Goal: Task Accomplishment & Management: Manage account settings

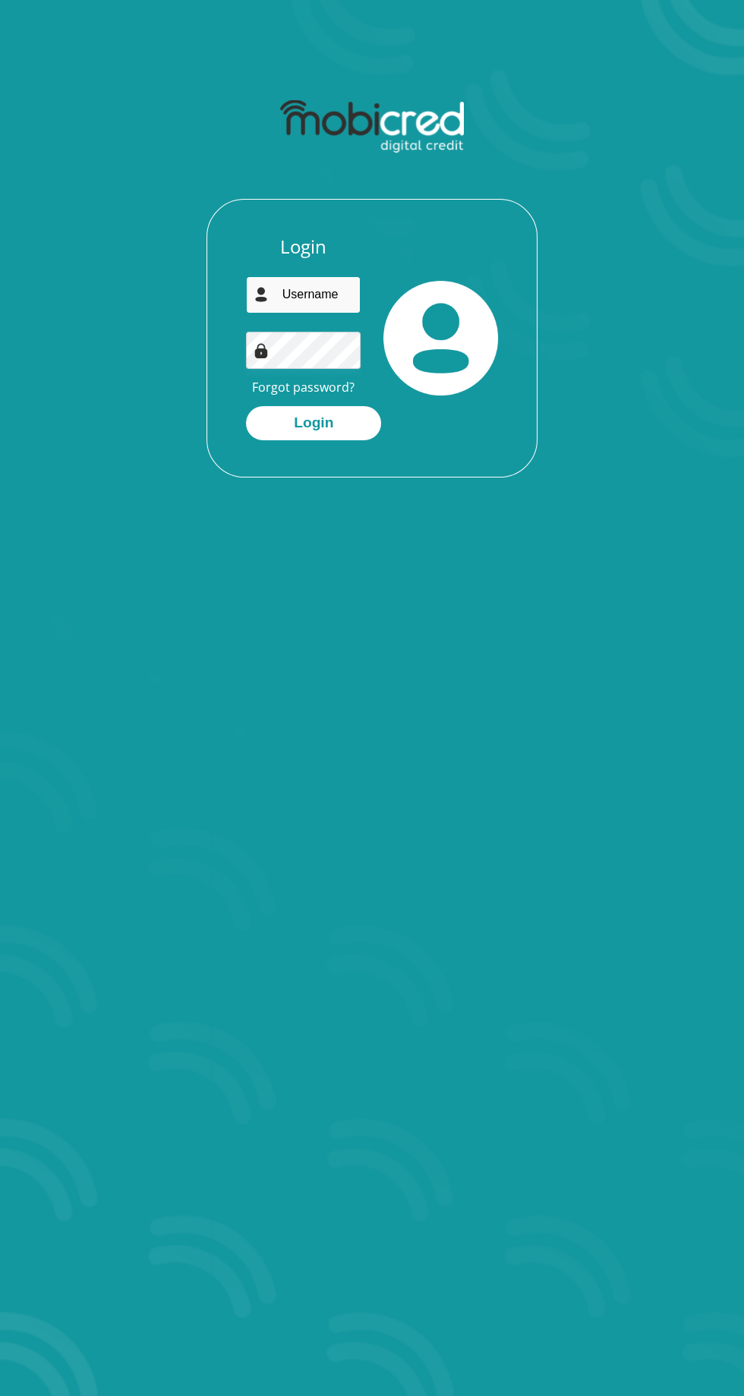
click at [330, 299] on input "email" at bounding box center [303, 294] width 115 height 37
type input "njabuloblose9a@gmail.com"
click at [246, 406] on button "Login" at bounding box center [313, 423] width 135 height 34
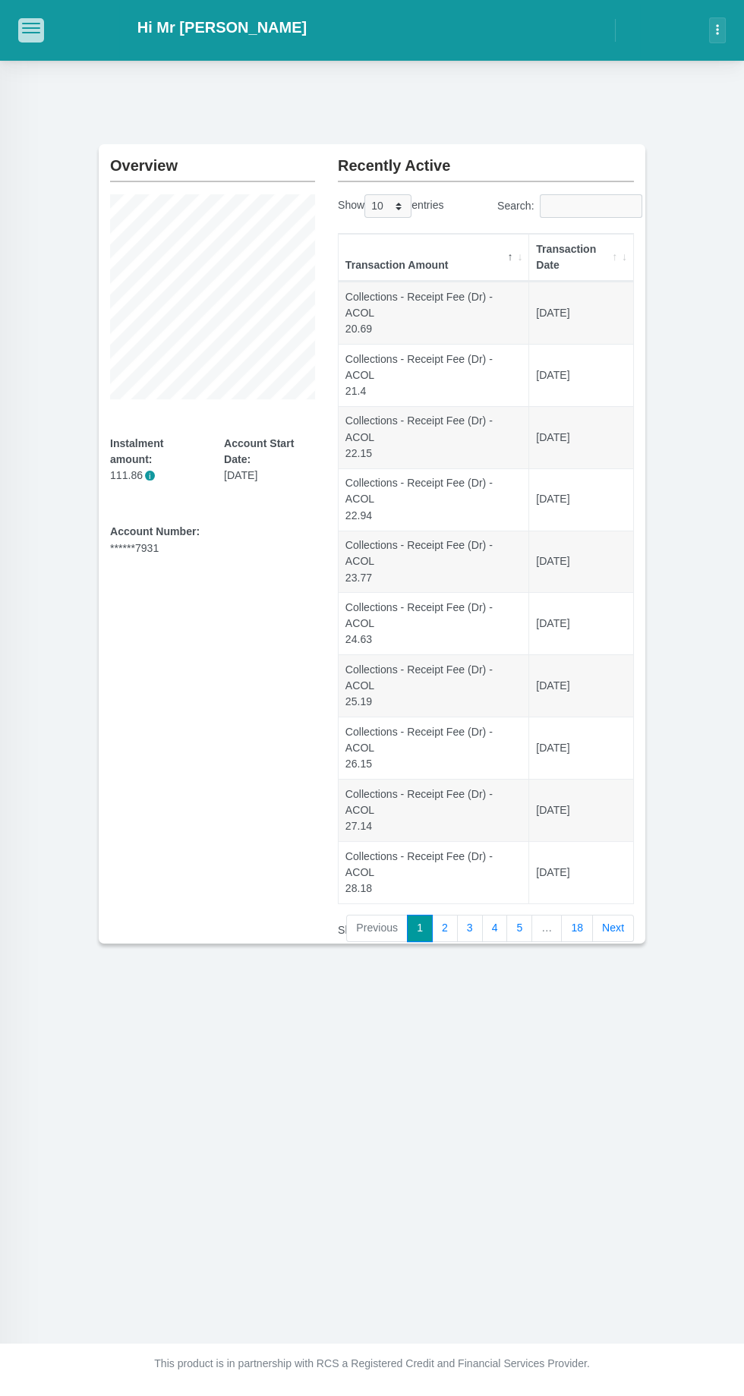
click at [33, 42] on button "button" at bounding box center [31, 30] width 26 height 24
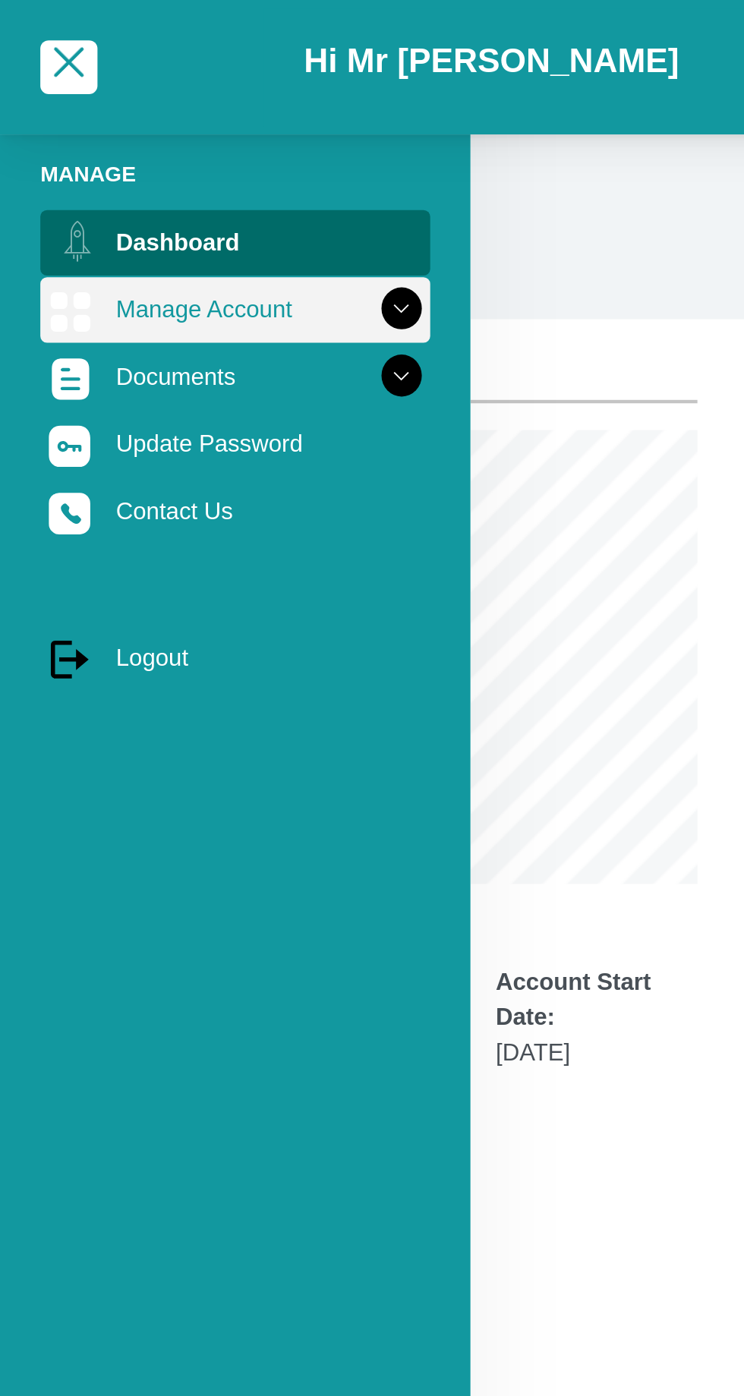
click at [139, 142] on link "Manage Account" at bounding box center [106, 139] width 176 height 29
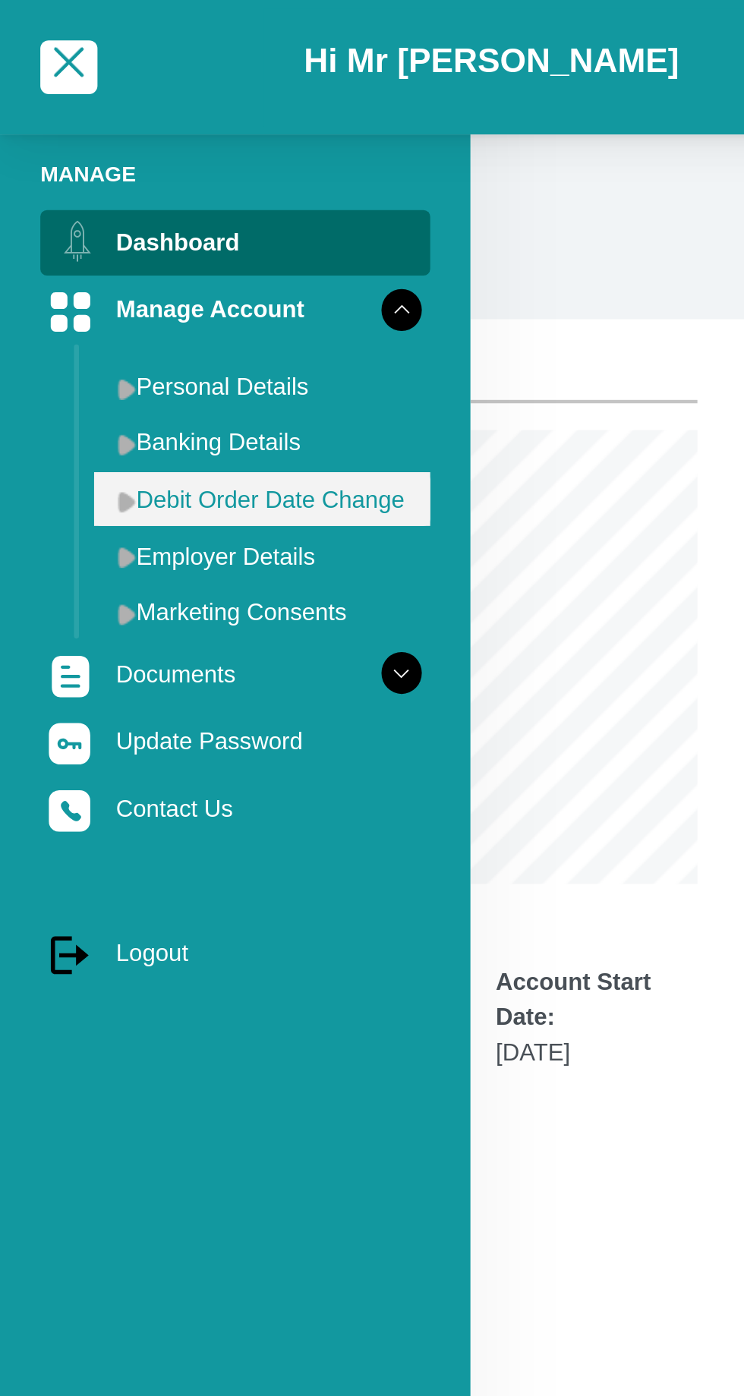
click at [171, 228] on link "Debit Order Date Change" at bounding box center [119, 225] width 152 height 24
click at [162, 228] on link "Debit Order Date Change" at bounding box center [119, 225] width 152 height 24
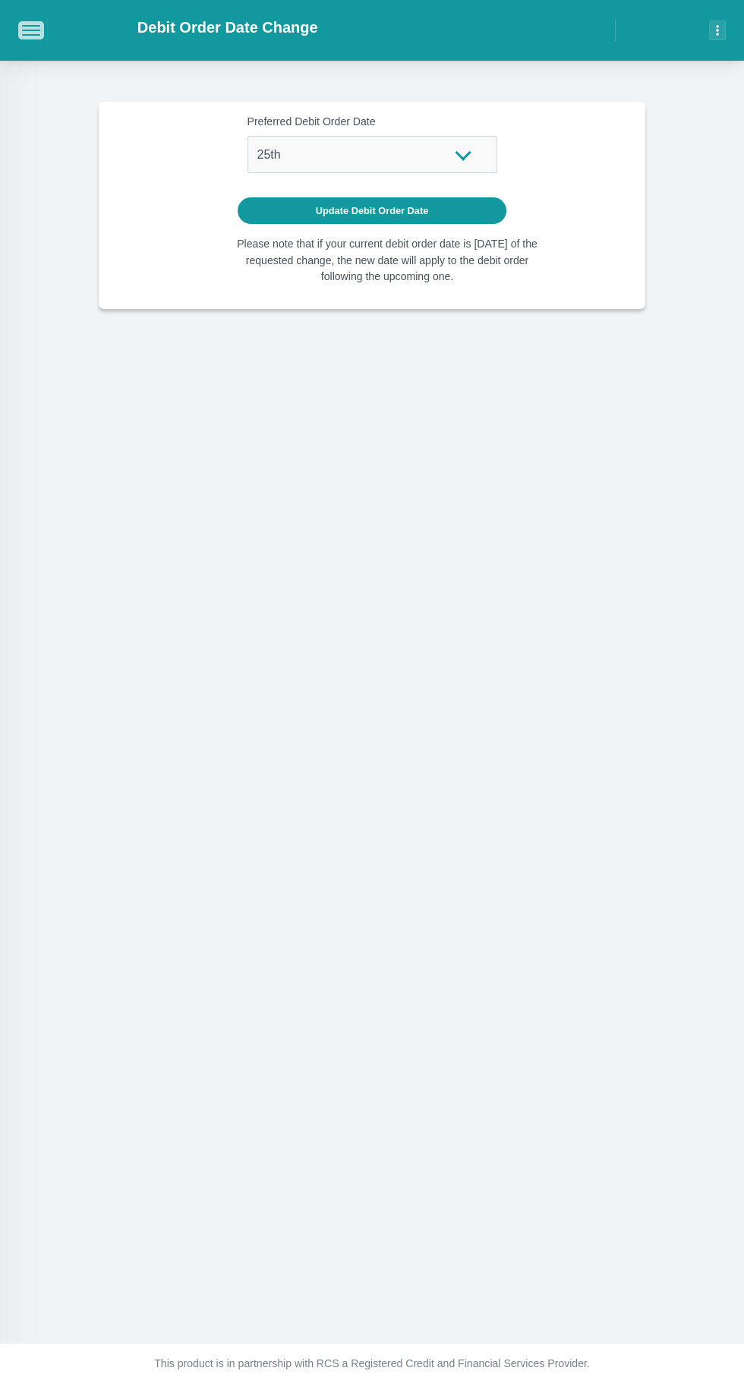
click at [33, 27] on span "button" at bounding box center [31, 26] width 18 height 2
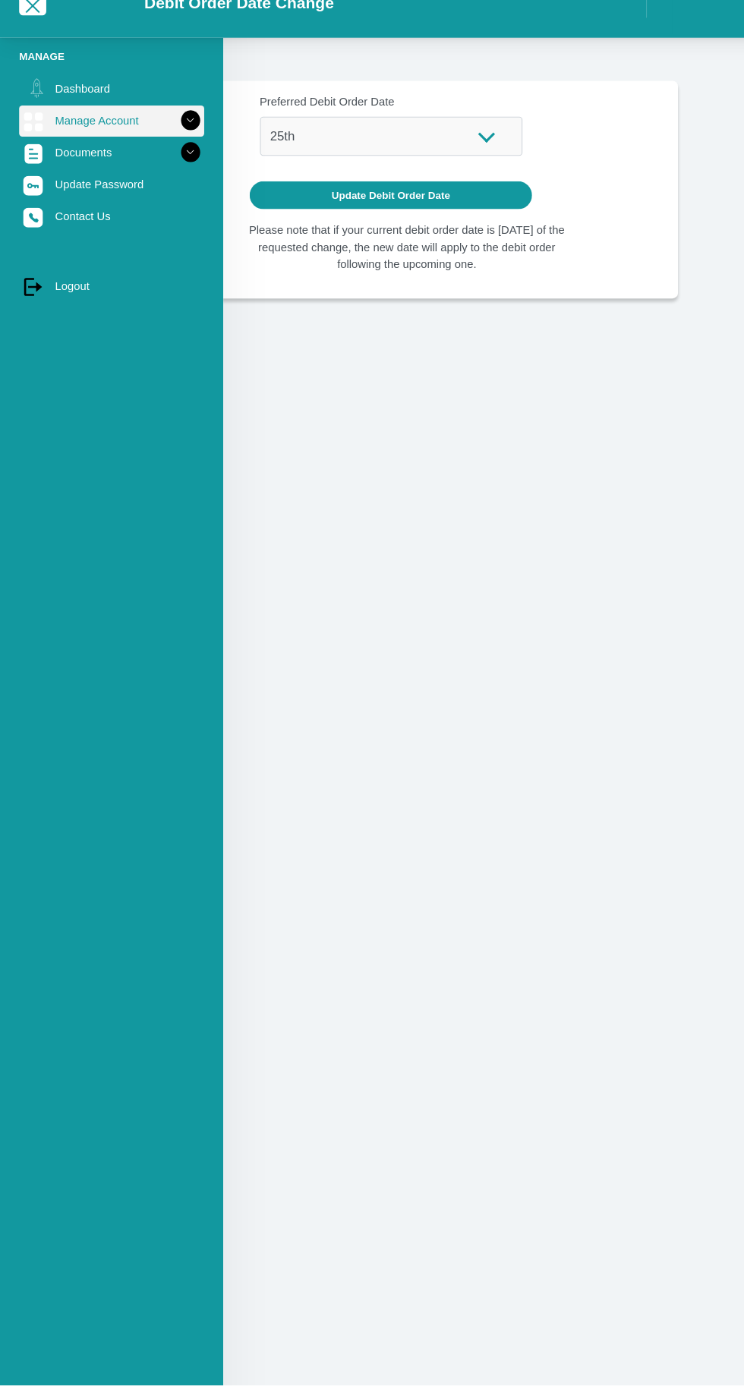
click at [158, 127] on link "Manage Account" at bounding box center [106, 139] width 176 height 29
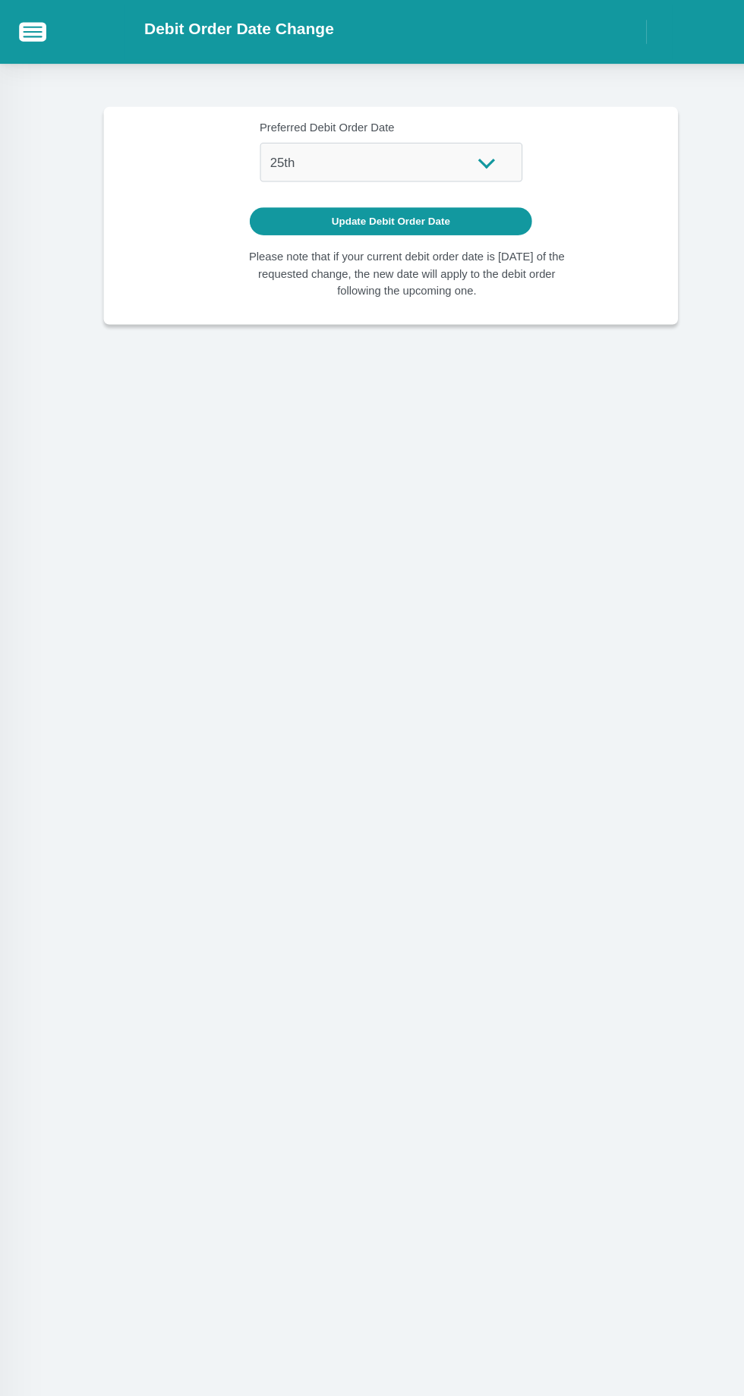
click at [39, 57] on div "Debit Order Date Change" at bounding box center [372, 30] width 744 height 61
click at [33, 27] on span "button" at bounding box center [31, 26] width 18 height 2
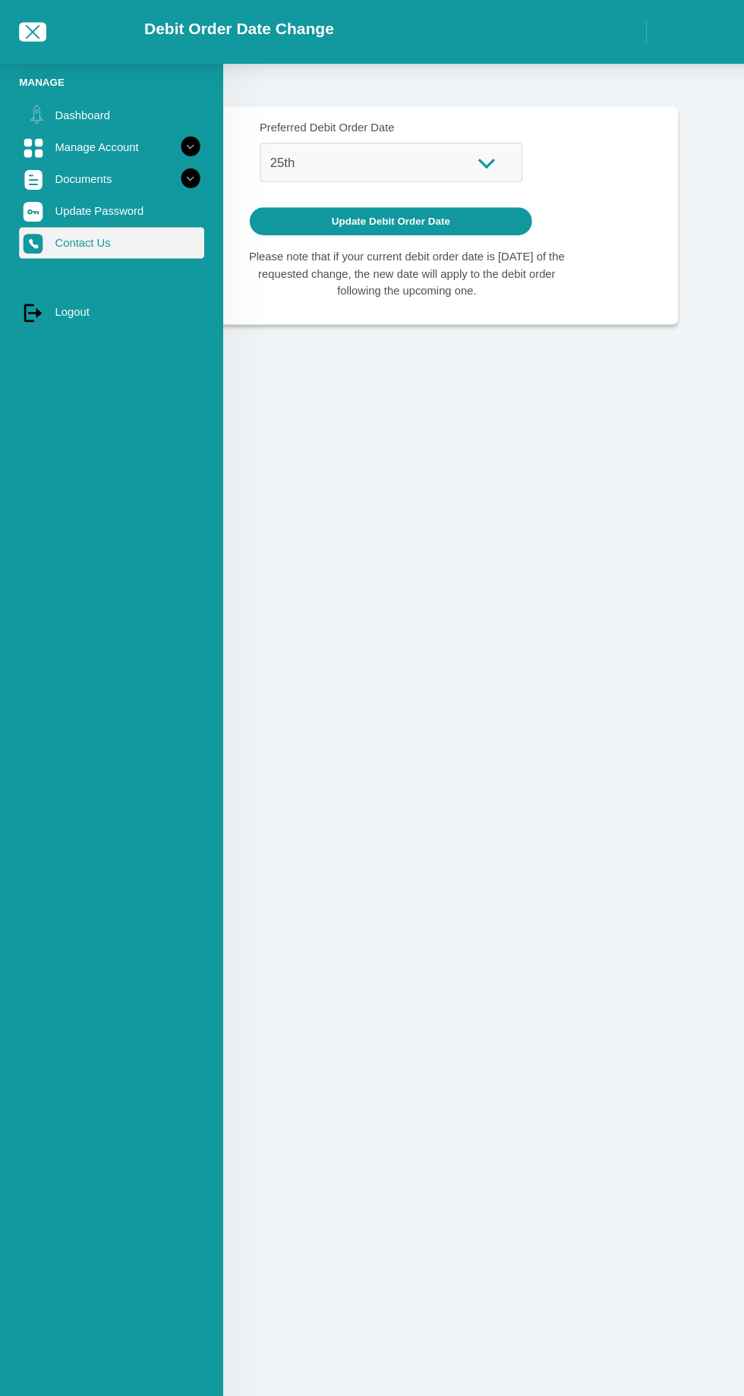
click at [87, 231] on link "Contact Us" at bounding box center [106, 230] width 176 height 29
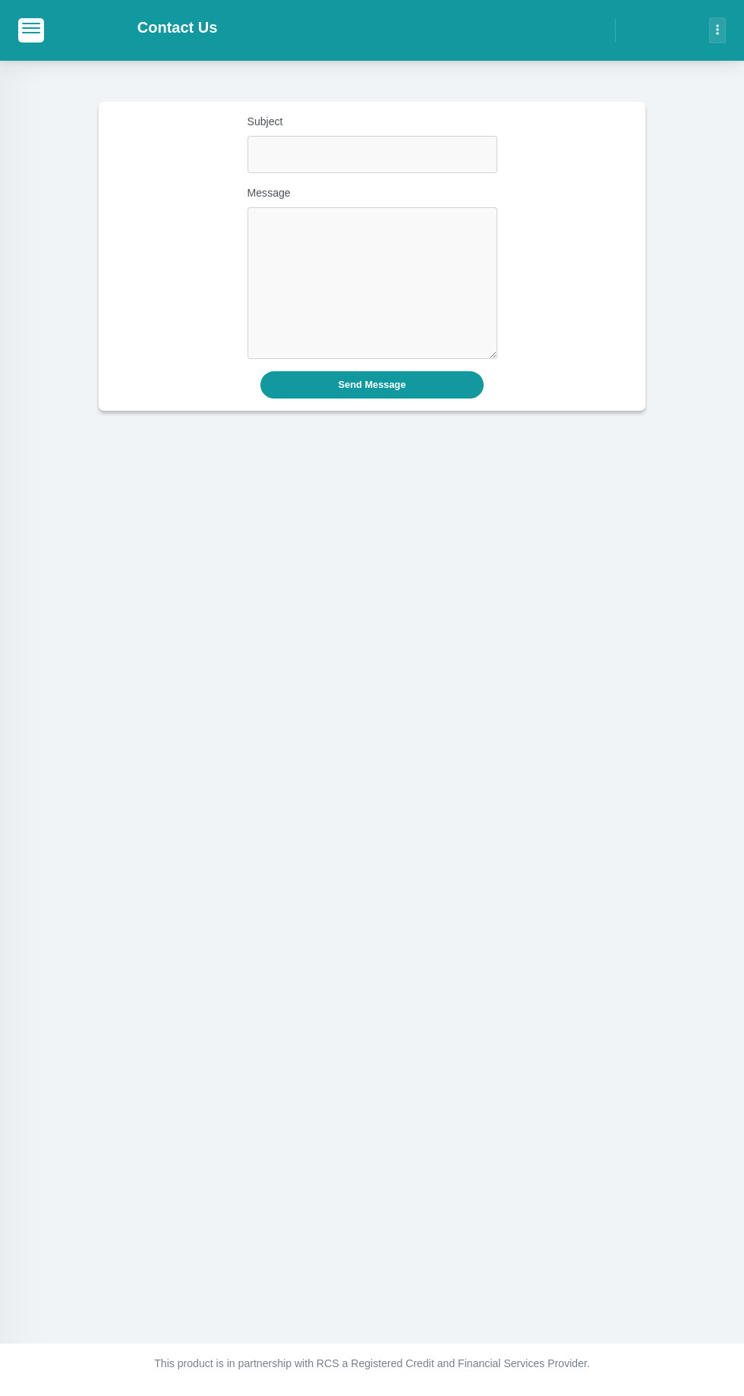
click at [719, 28] on button "button" at bounding box center [717, 30] width 17 height 26
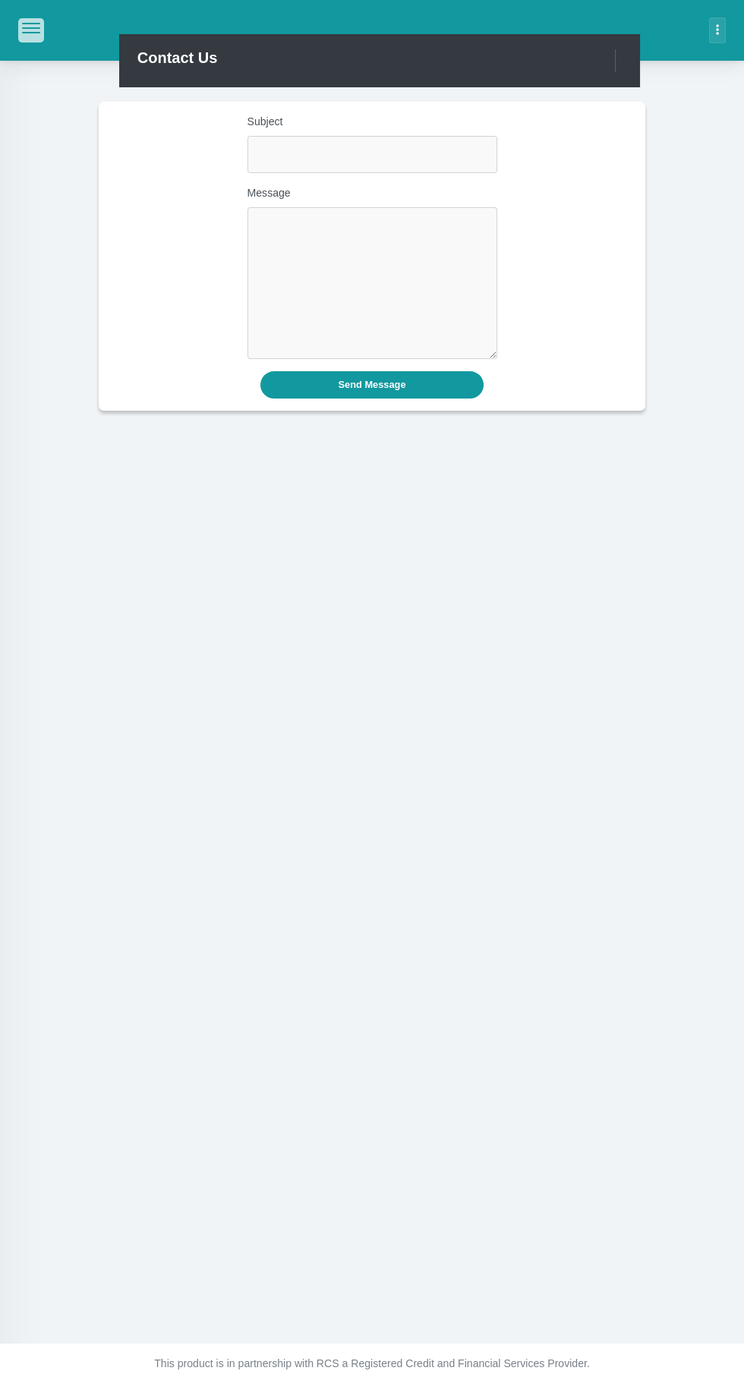
click at [38, 24] on span "button" at bounding box center [31, 24] width 18 height 2
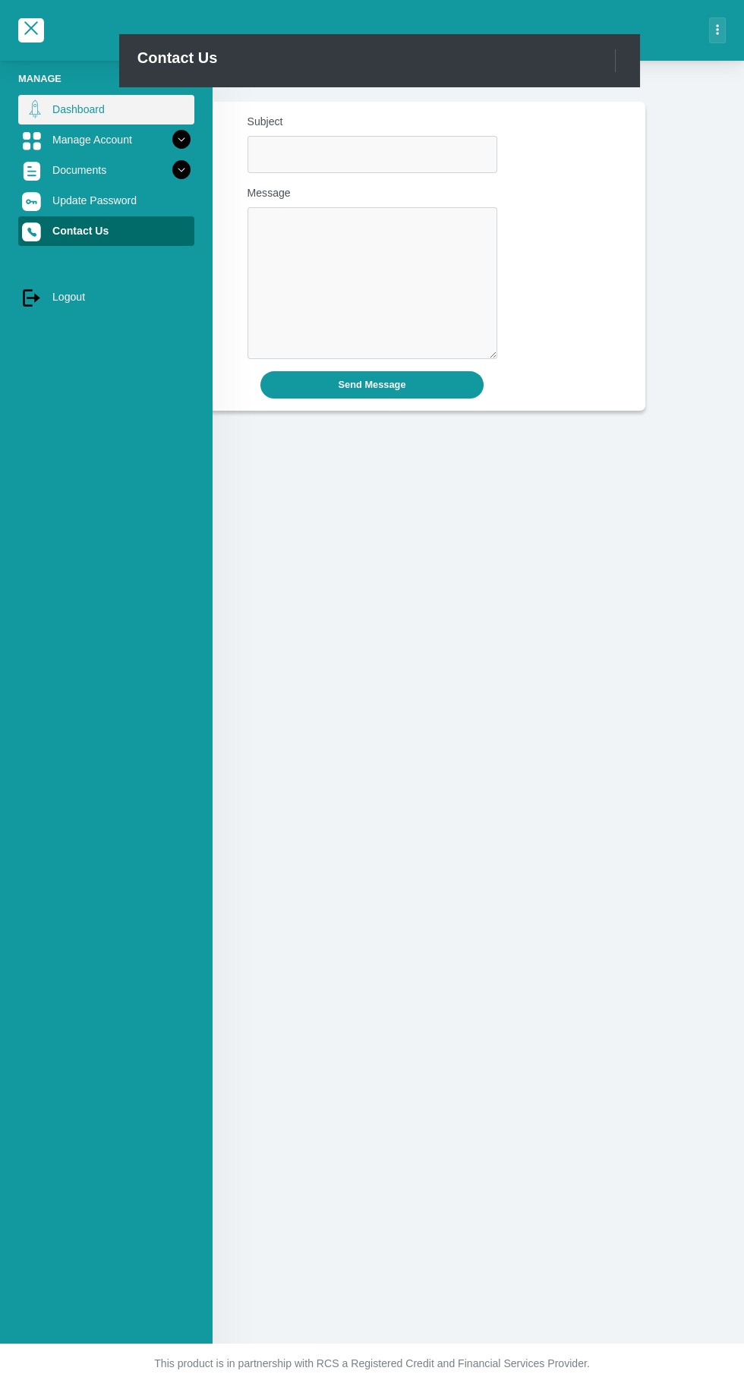
click at [71, 109] on link "Dashboard" at bounding box center [106, 109] width 176 height 29
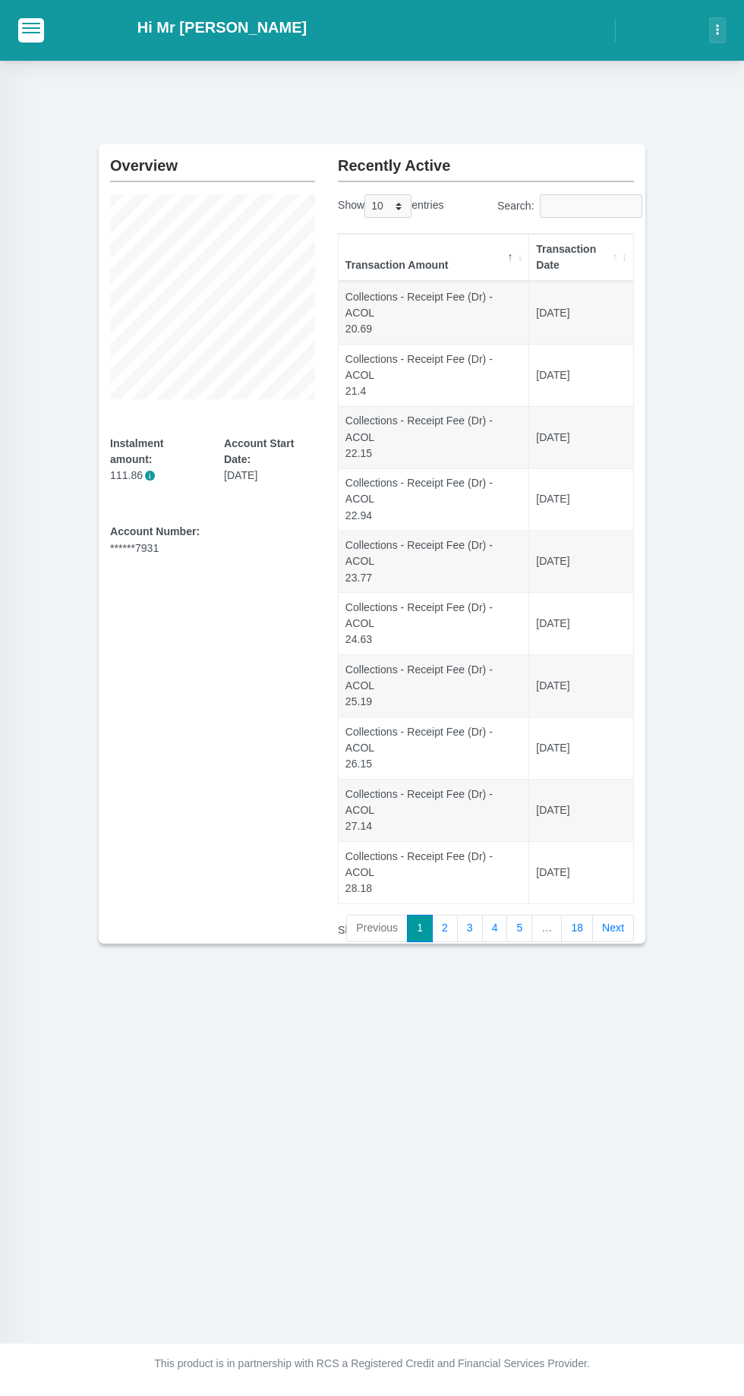
scroll to position [15, 0]
